Goal: Communication & Community: Answer question/provide support

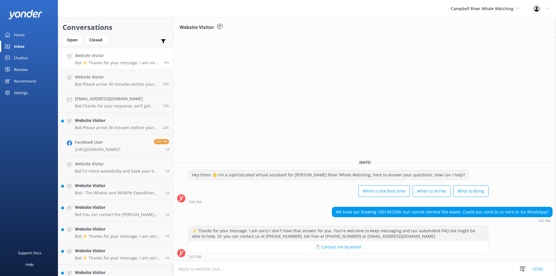
click at [180, 270] on textarea at bounding box center [365, 269] width 382 height 14
click at [393, 268] on textarea "Hi there, I can't find a booking under that booking number. Can you provide me …" at bounding box center [365, 269] width 382 height 14
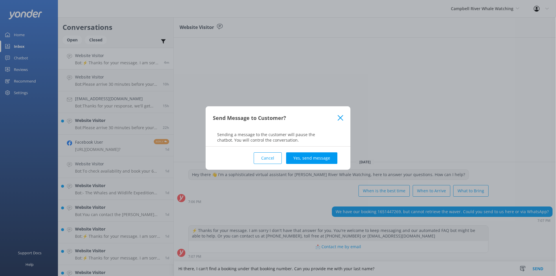
type textarea "Hi there, I can't find a booking under that booking number. Can you provide me …"
click at [315, 164] on div "Cancel Yes, send message" at bounding box center [278, 158] width 130 height 23
click at [312, 162] on button "Yes, send message" at bounding box center [311, 158] width 51 height 12
